Goal: Contribute content

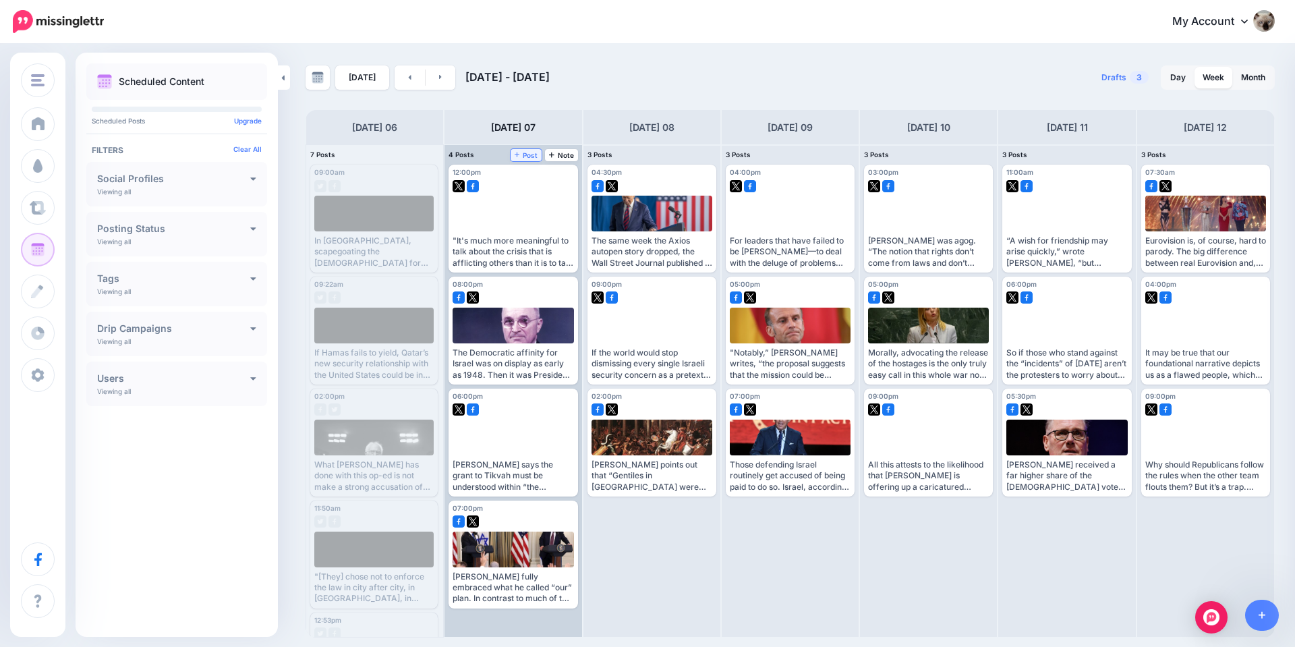
click at [528, 153] on span "Post" at bounding box center [527, 155] width 24 height 7
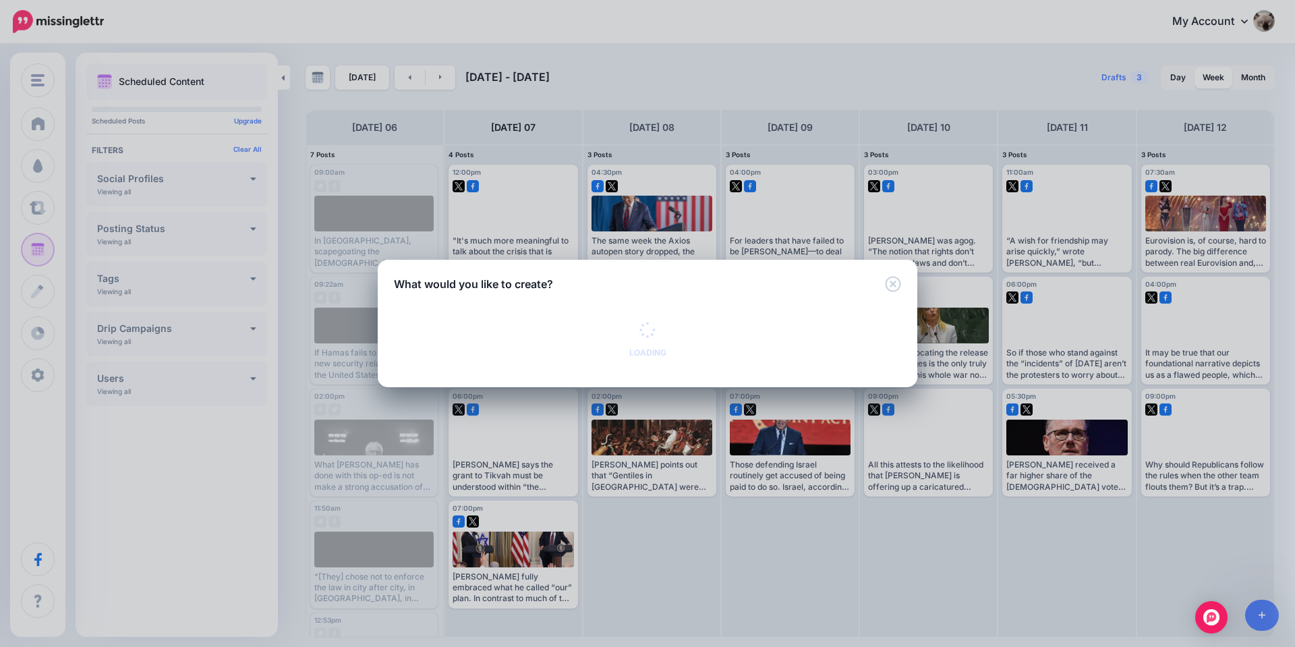
click at [657, 335] on div "Loading" at bounding box center [648, 339] width 37 height 35
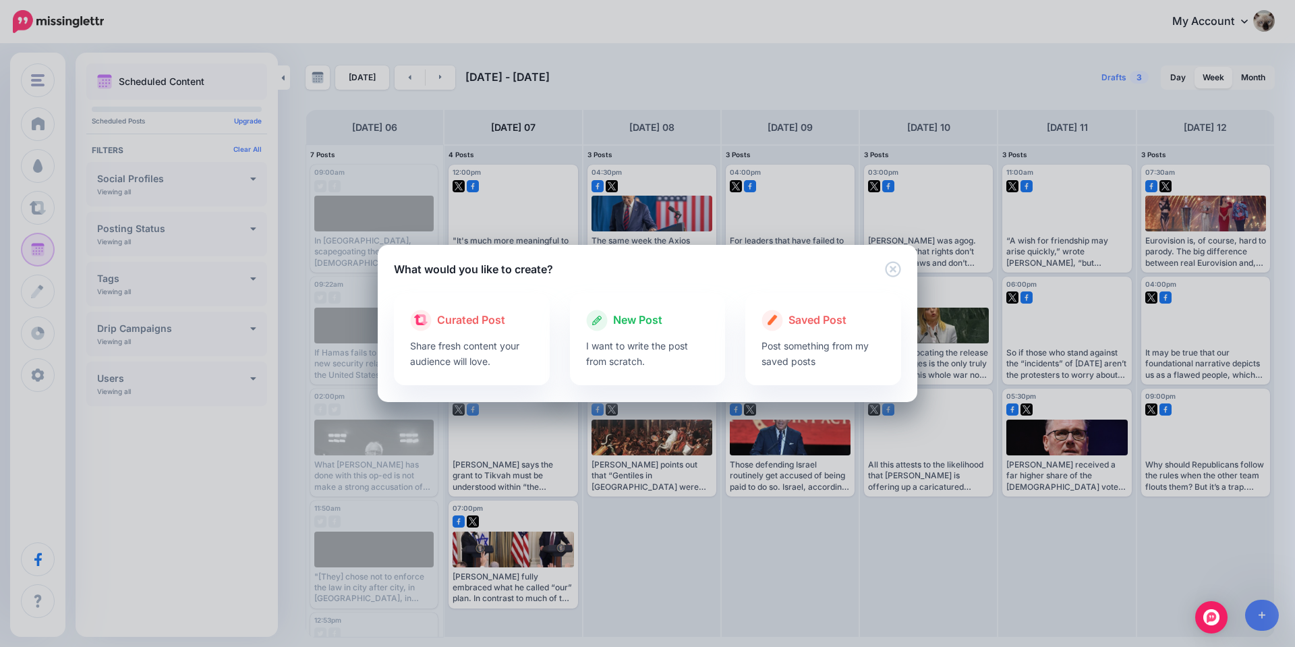
click at [657, 335] on div at bounding box center [647, 334] width 123 height 7
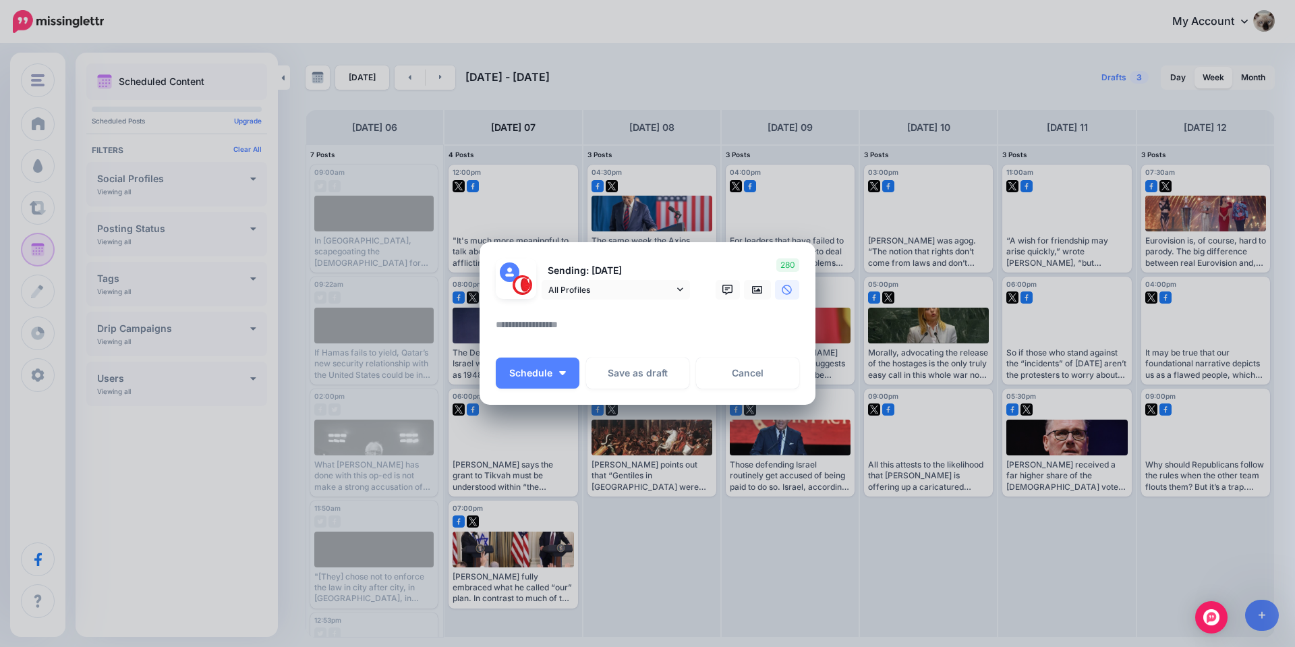
drag, startPoint x: 646, startPoint y: 304, endPoint x: 646, endPoint y: 321, distance: 17.6
click at [646, 304] on div at bounding box center [648, 308] width 304 height 17
click at [646, 321] on textarea at bounding box center [651, 329] width 310 height 26
paste textarea "**********"
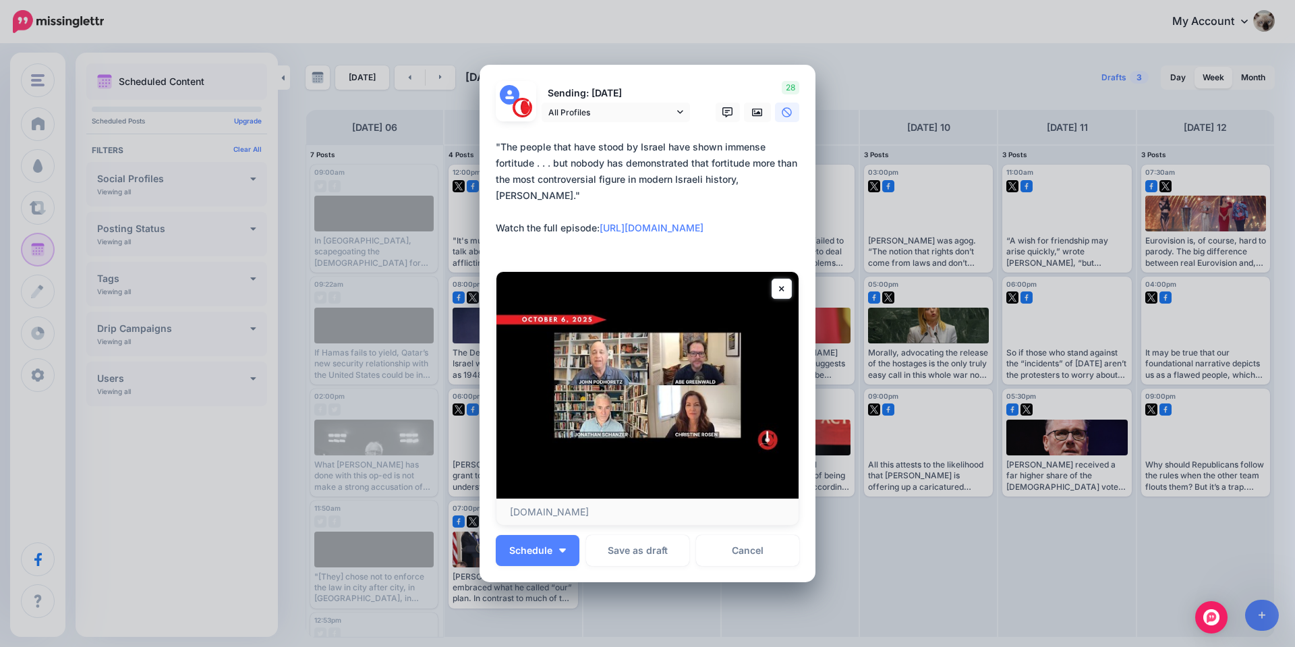
type textarea "**********"
click at [744, 112] on link at bounding box center [757, 113] width 27 height 20
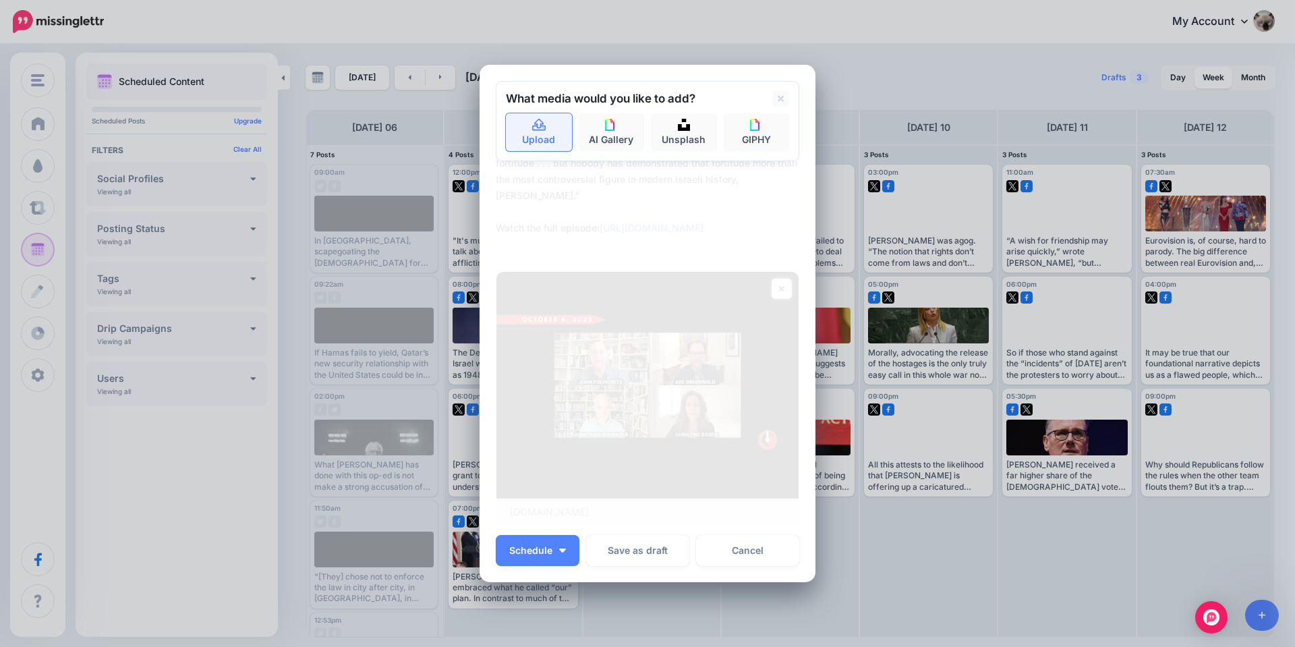
click at [546, 128] on link "Upload" at bounding box center [539, 132] width 66 height 38
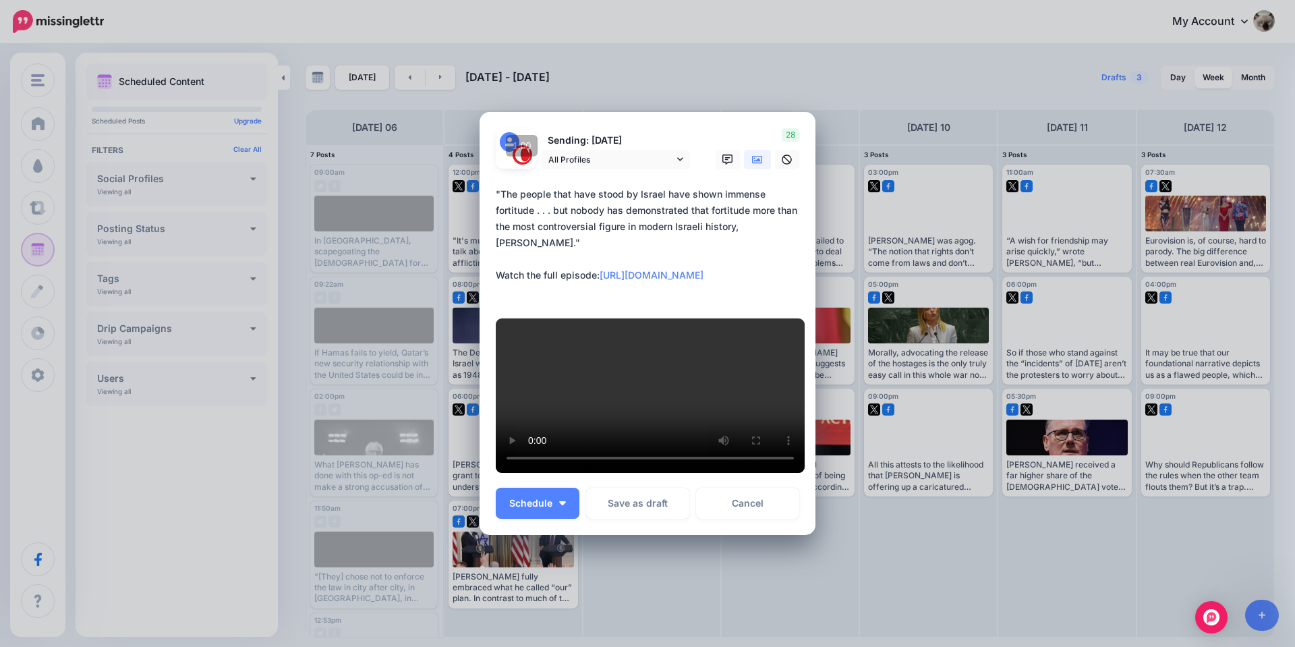
drag, startPoint x: 538, startPoint y: 471, endPoint x: 542, endPoint y: 507, distance: 36.6
click at [538, 499] on span "Schedule" at bounding box center [530, 503] width 43 height 9
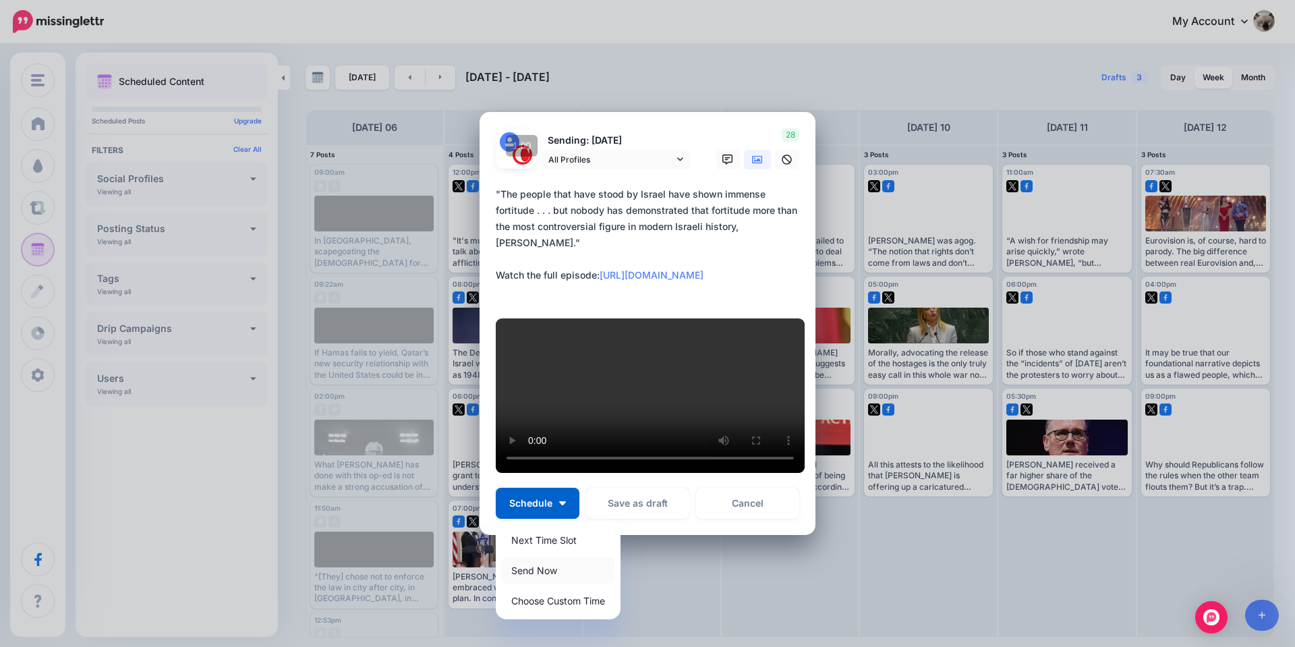
click at [541, 584] on link "Send Now" at bounding box center [558, 570] width 114 height 26
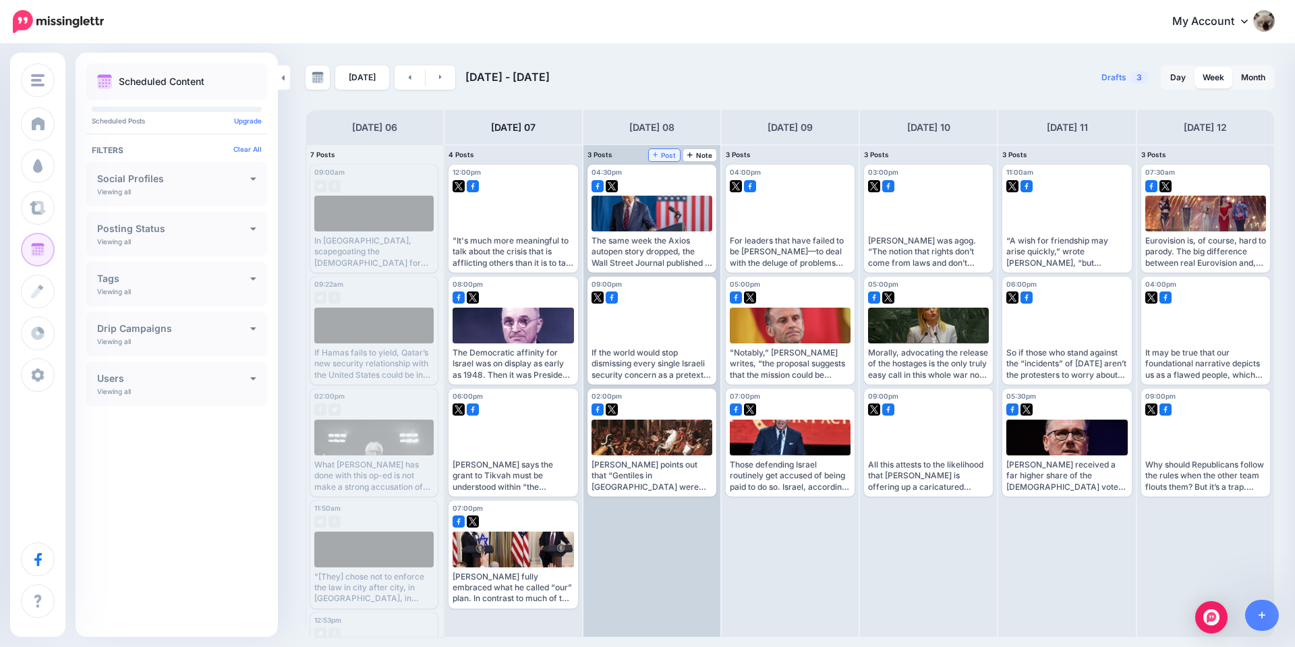
click at [654, 155] on icon at bounding box center [655, 154] width 5 height 5
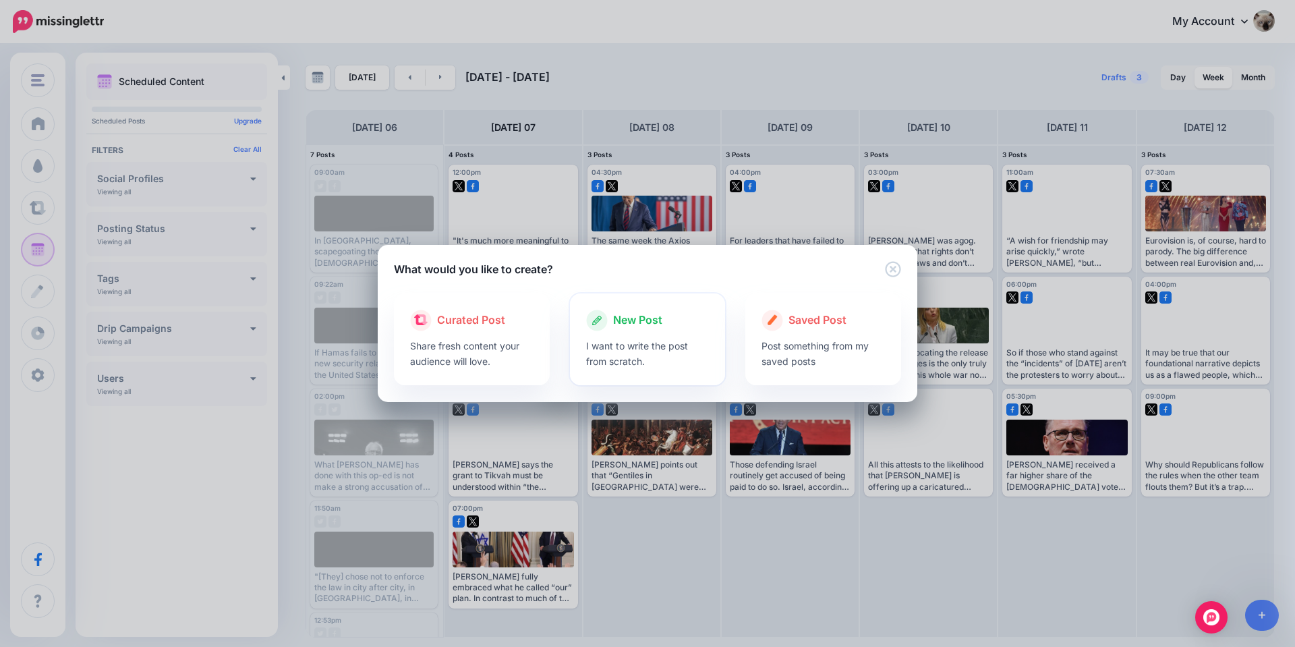
click at [657, 335] on div at bounding box center [647, 334] width 123 height 7
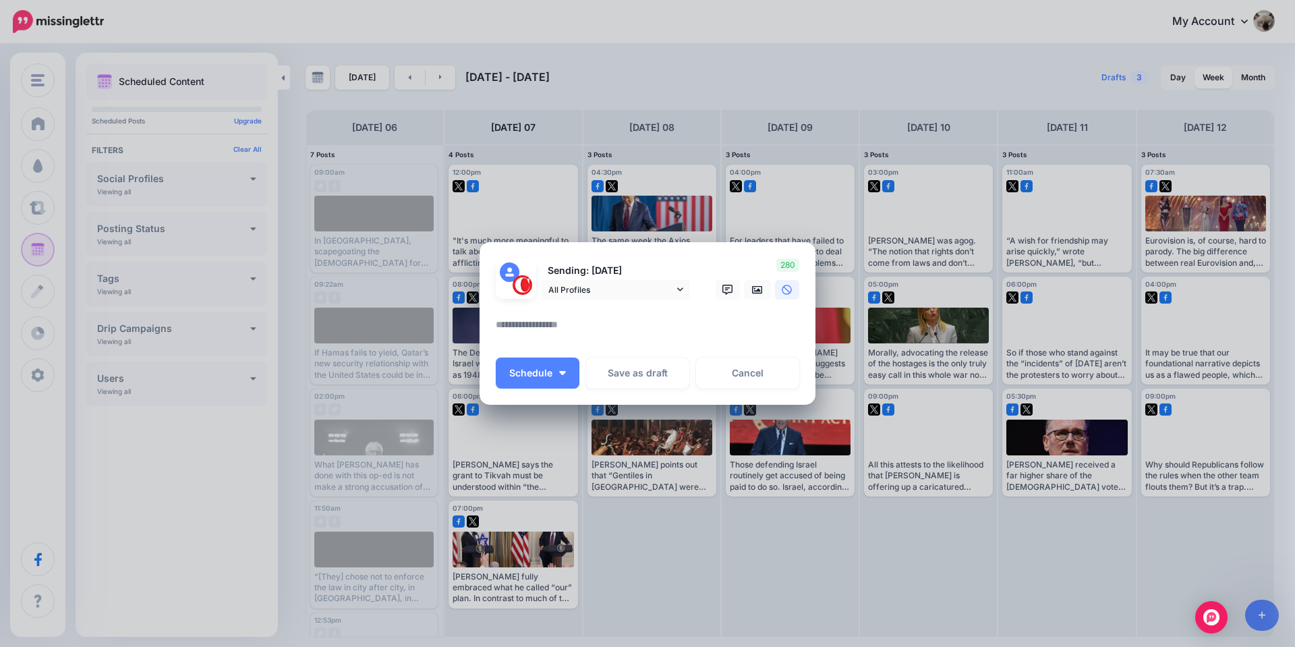
click at [629, 330] on textarea at bounding box center [651, 329] width 310 height 26
click at [613, 329] on textarea at bounding box center [651, 329] width 310 height 26
paste textarea "**********"
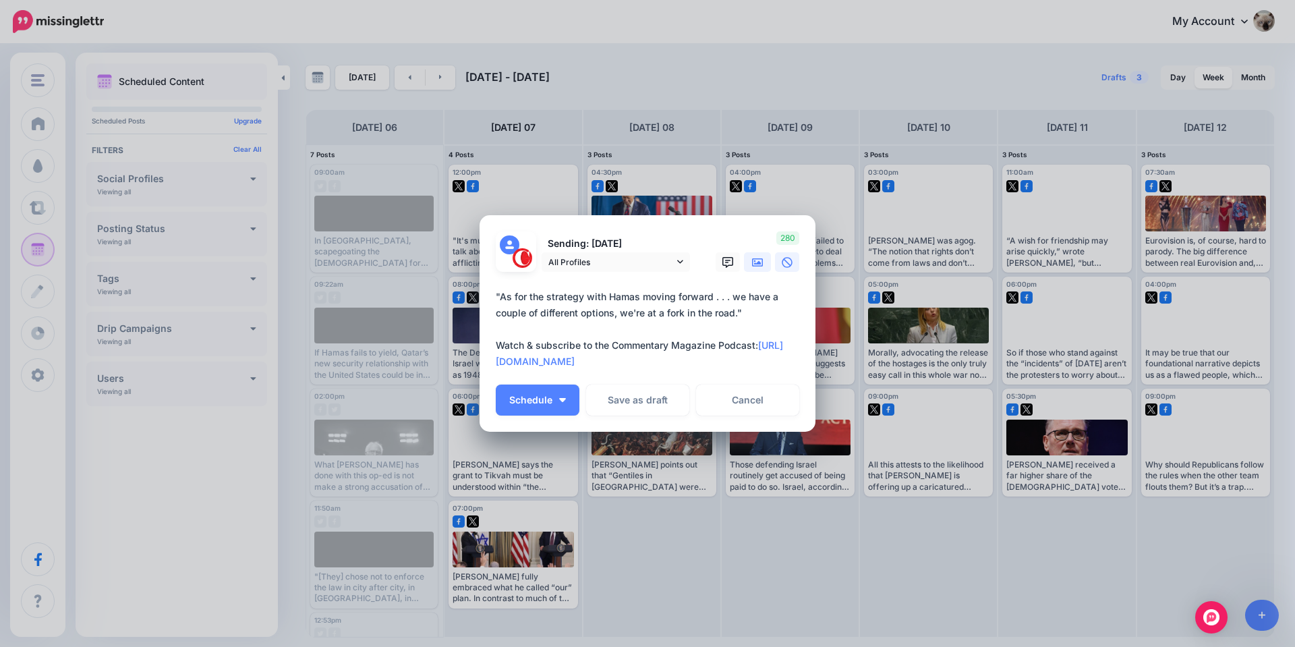
type textarea "**********"
click at [758, 268] on form "Sending: 8th Oct All Profiles @Commentary" at bounding box center [648, 303] width 304 height 144
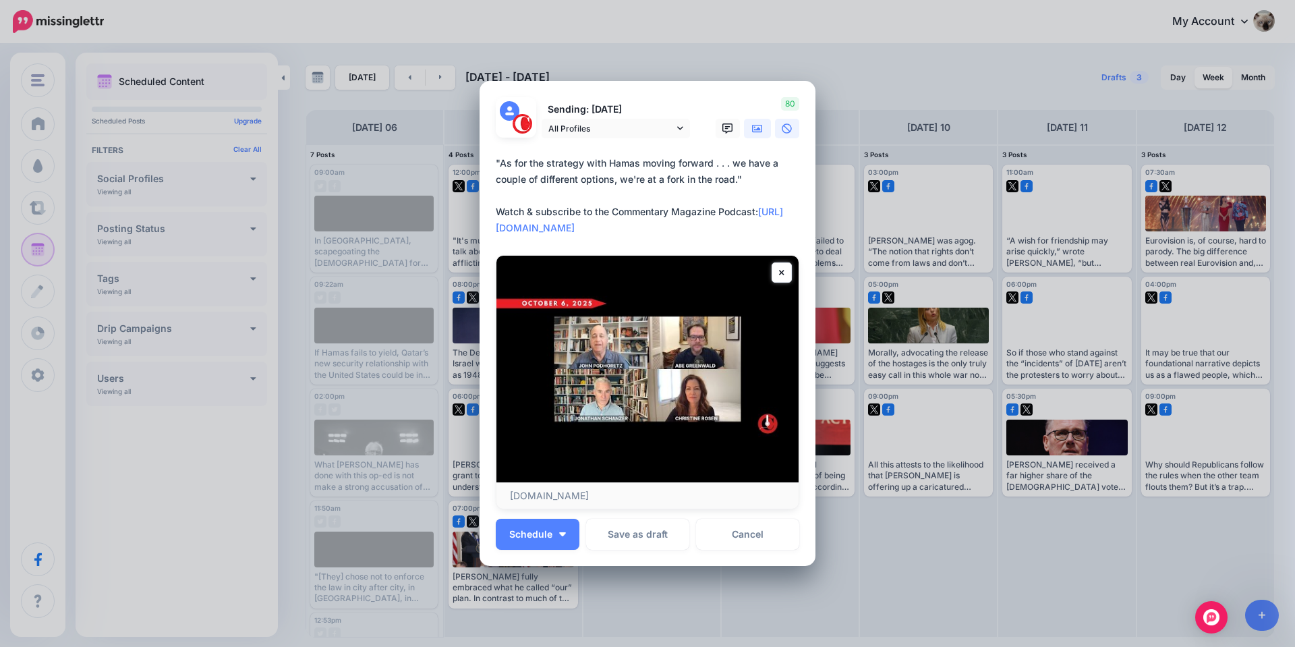
click at [746, 126] on link at bounding box center [757, 129] width 27 height 20
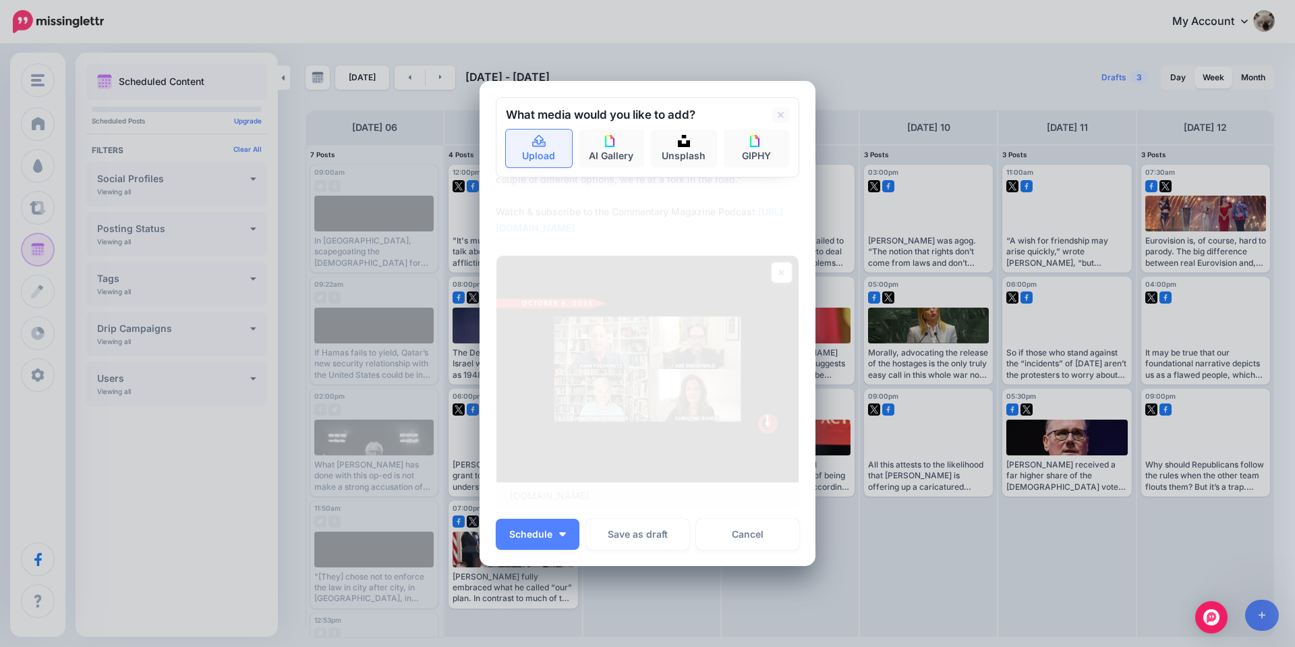
click at [531, 154] on link "Upload" at bounding box center [539, 149] width 66 height 38
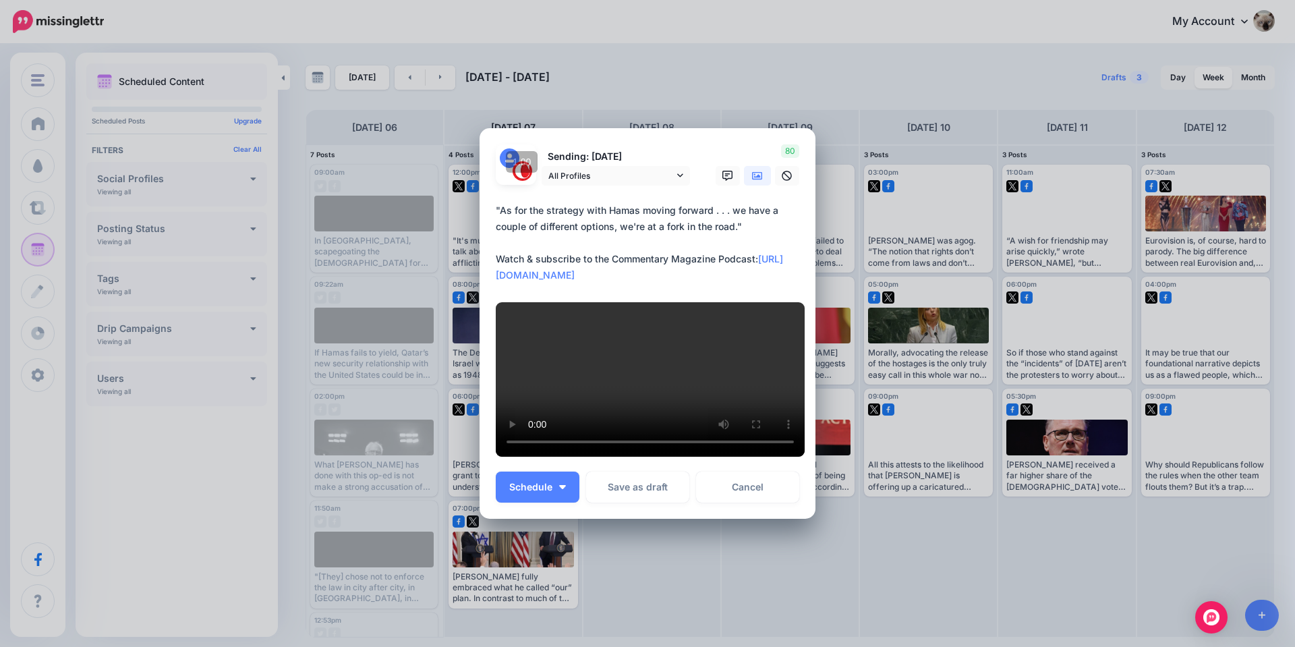
click at [536, 462] on form "Sending: 8th Oct All Profiles @Commentary" at bounding box center [648, 303] width 304 height 318
click at [539, 492] on span "Schedule" at bounding box center [530, 486] width 43 height 9
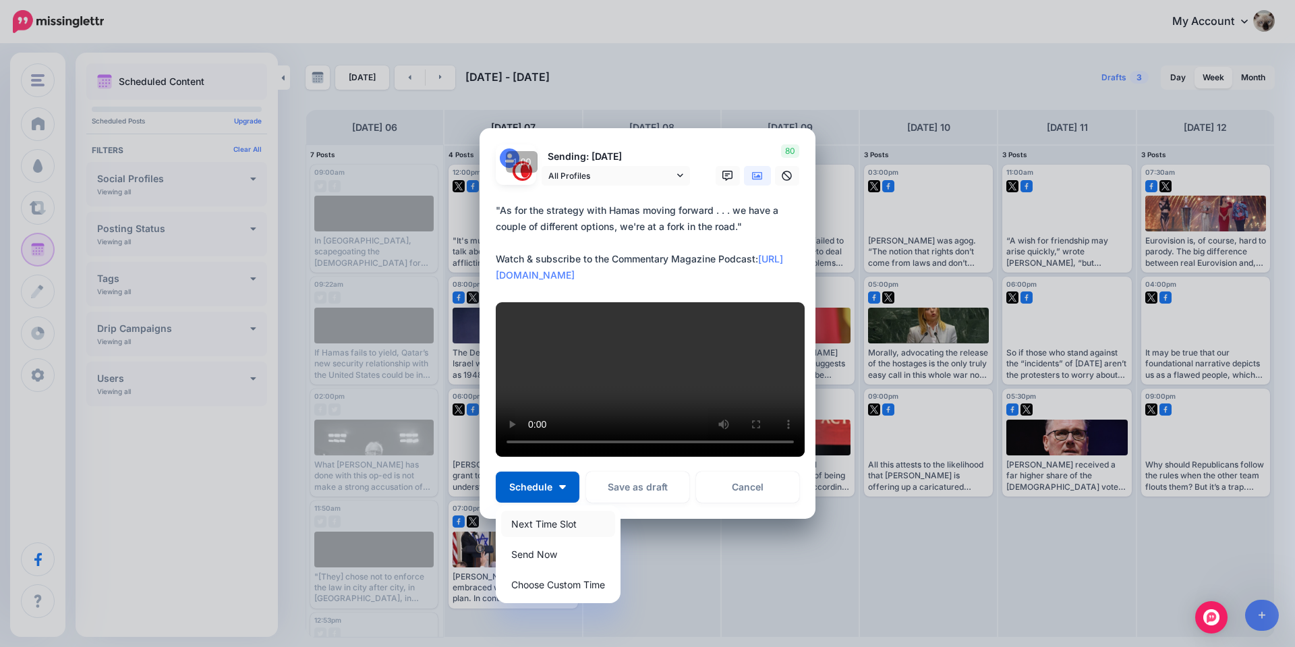
click at [542, 536] on link "Next Time Slot" at bounding box center [558, 524] width 114 height 26
